Goal: Task Accomplishment & Management: Use online tool/utility

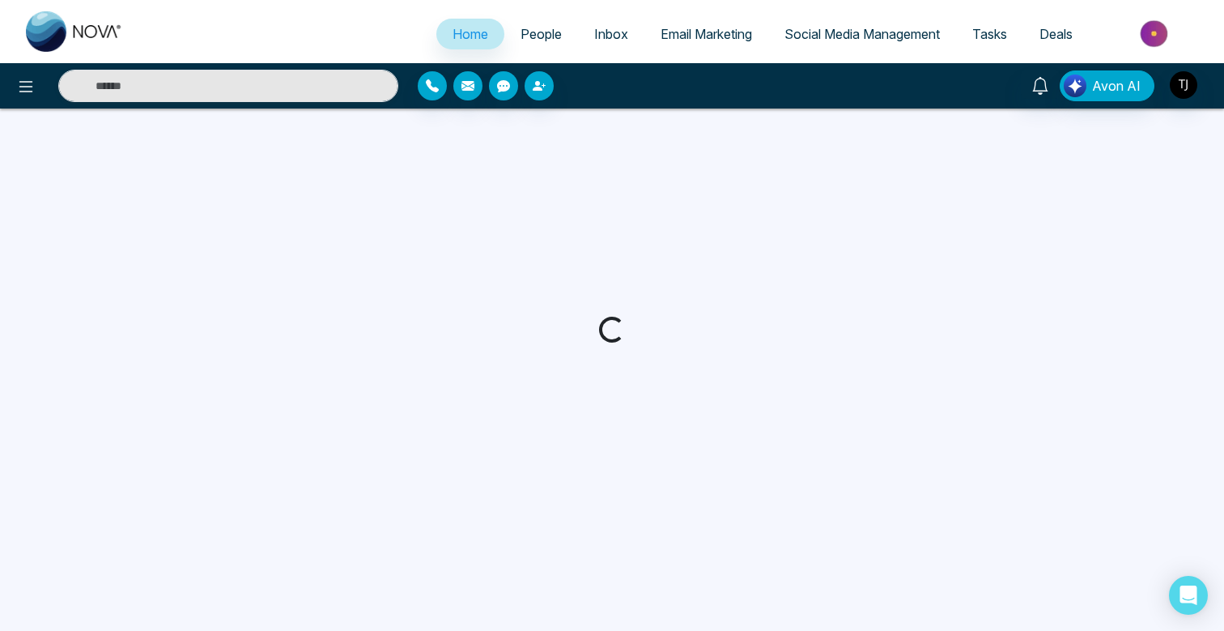
select select "*"
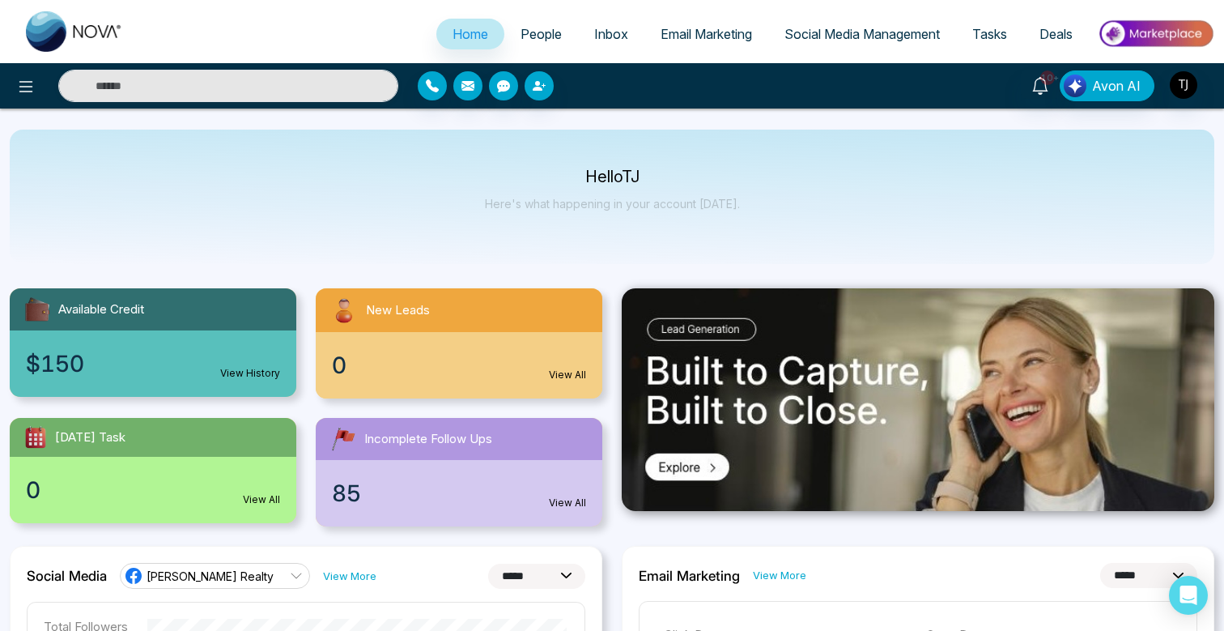
click at [1090, 157] on div "Hello [PERSON_NAME] Here's what happening in your account [DATE]." at bounding box center [612, 197] width 1205 height 134
click at [709, 25] on link "Email Marketing" at bounding box center [706, 34] width 124 height 31
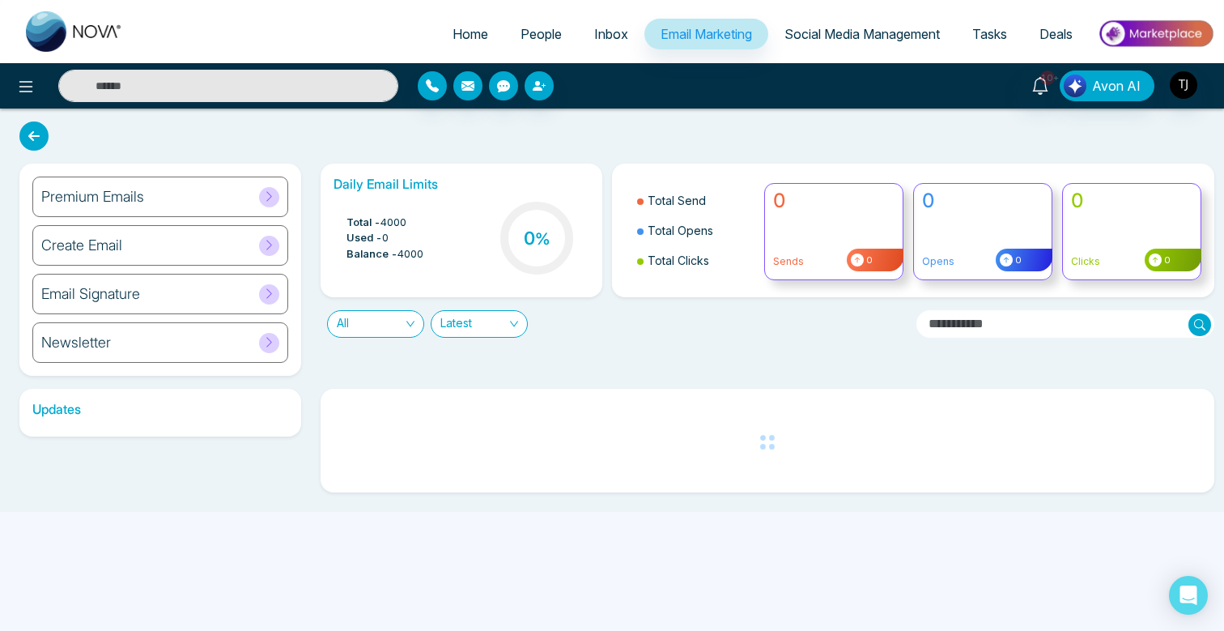
click at [106, 346] on h6 "Newsletter" at bounding box center [76, 343] width 70 height 18
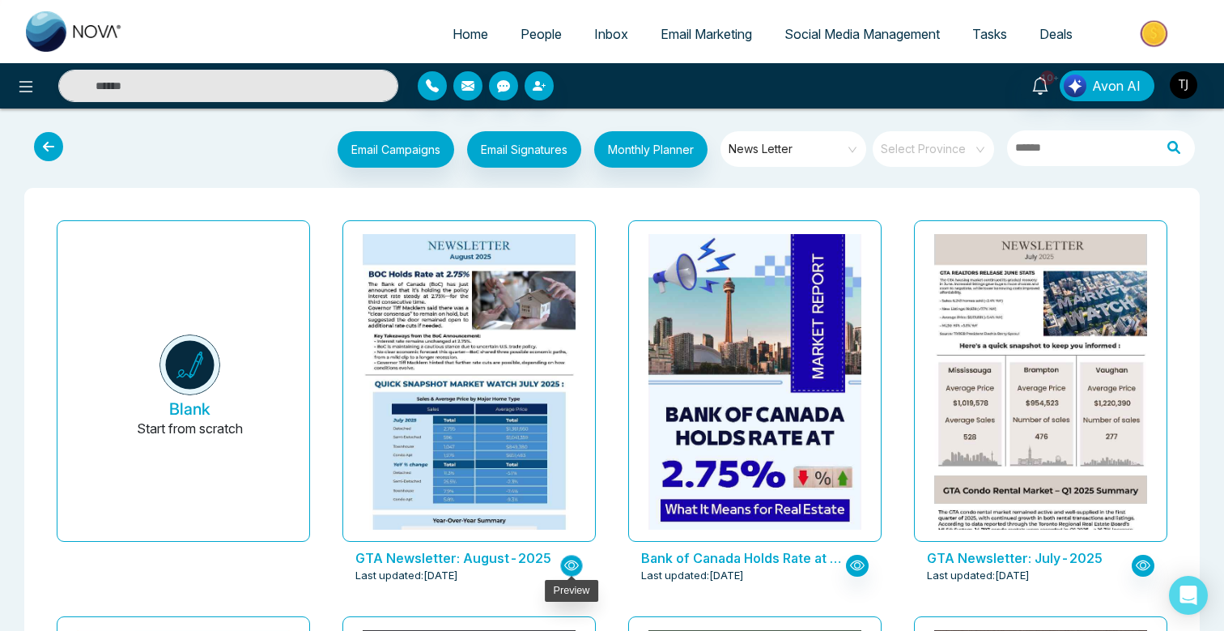
click at [573, 560] on icon "button" at bounding box center [571, 565] width 15 height 10
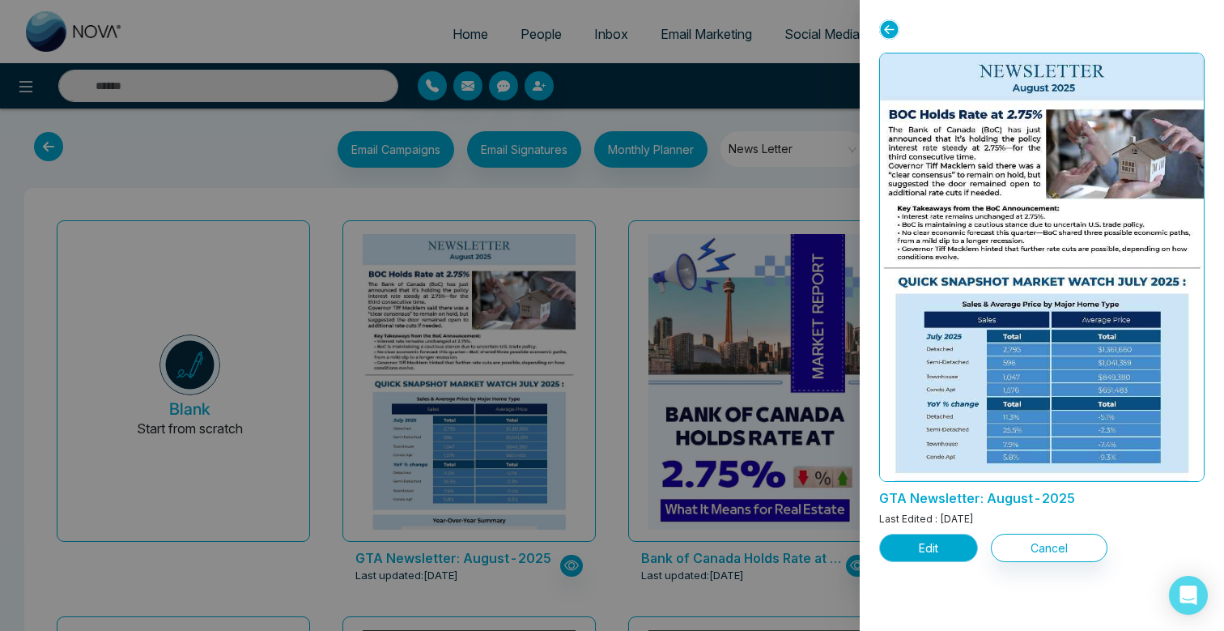
click at [964, 552] on button "Edit" at bounding box center [928, 547] width 99 height 28
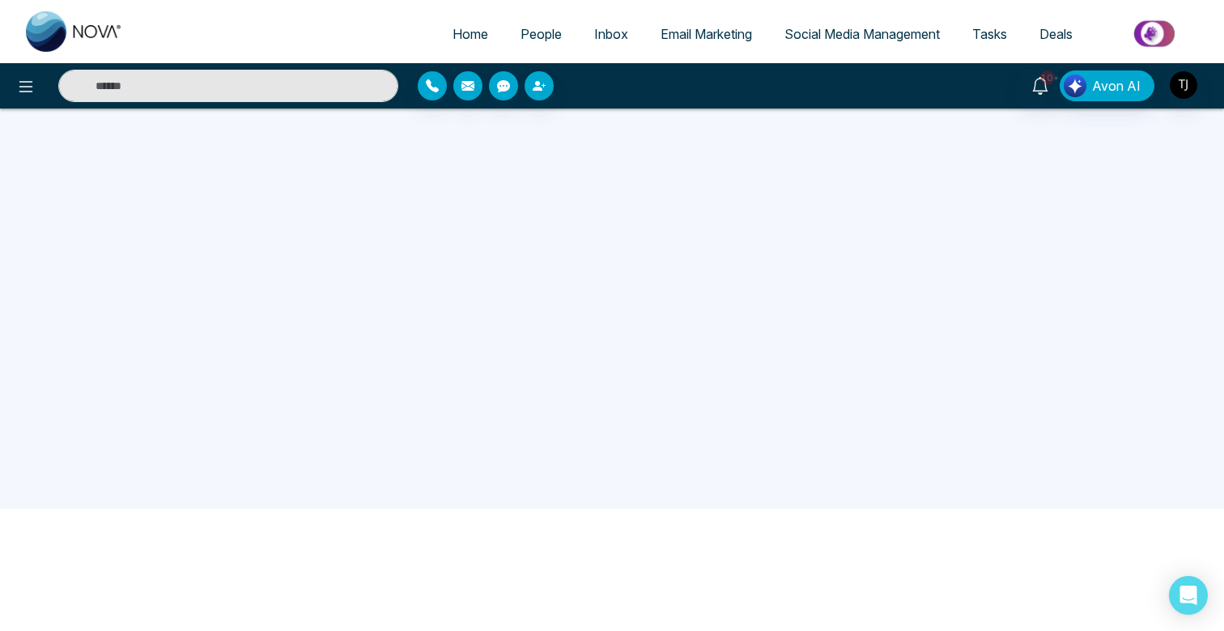
scroll to position [154, 0]
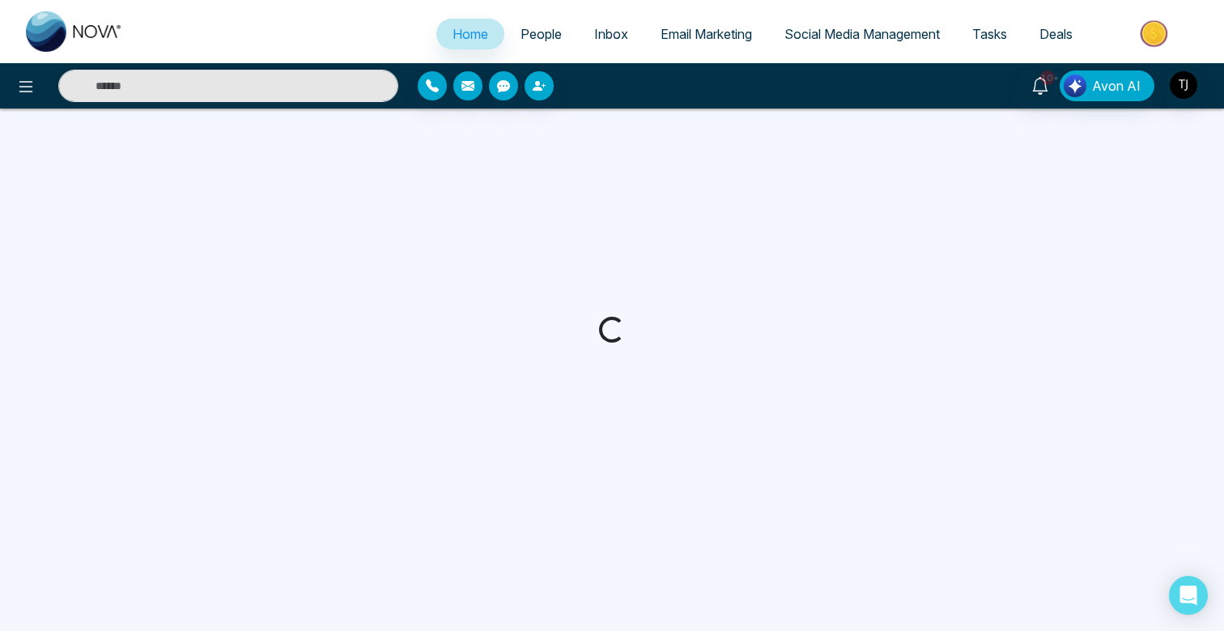
select select "*"
